Goal: Transaction & Acquisition: Purchase product/service

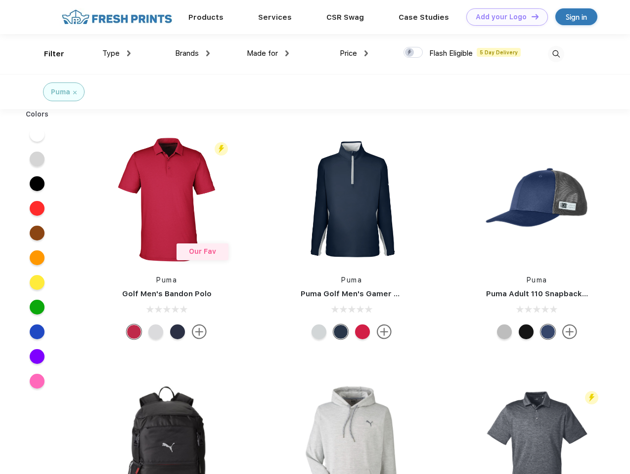
click at [503, 17] on link "Add your Logo Design Tool" at bounding box center [507, 16] width 82 height 17
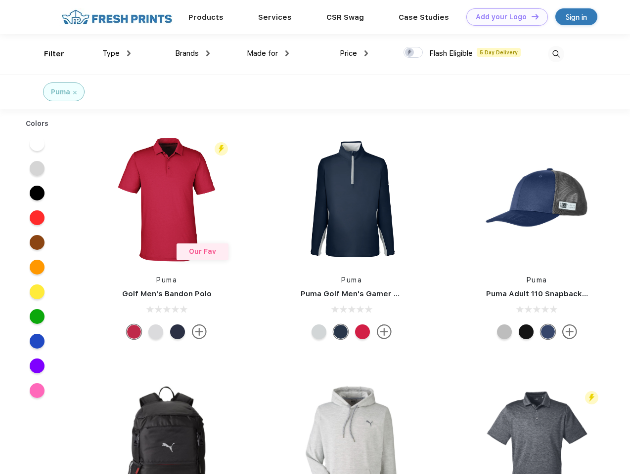
click at [0, 0] on div "Design Tool" at bounding box center [0, 0] width 0 height 0
click at [530, 16] on link "Add your Logo Design Tool" at bounding box center [507, 16] width 82 height 17
click at [47, 54] on div "Filter" at bounding box center [54, 53] width 20 height 11
click at [117, 53] on span "Type" at bounding box center [110, 53] width 17 height 9
click at [192, 53] on span "Brands" at bounding box center [187, 53] width 24 height 9
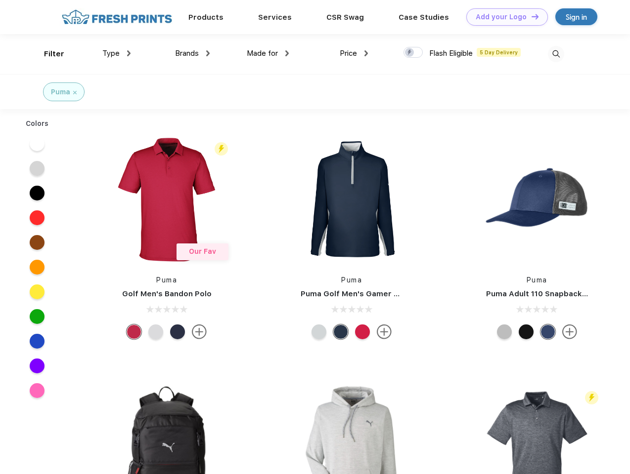
click at [268, 53] on span "Made for" at bounding box center [262, 53] width 31 height 9
click at [354, 53] on span "Price" at bounding box center [348, 53] width 17 height 9
click at [413, 53] on div at bounding box center [412, 52] width 19 height 11
click at [410, 53] on input "checkbox" at bounding box center [406, 49] width 6 height 6
click at [556, 54] on img at bounding box center [556, 54] width 16 height 16
